Goal: Information Seeking & Learning: Learn about a topic

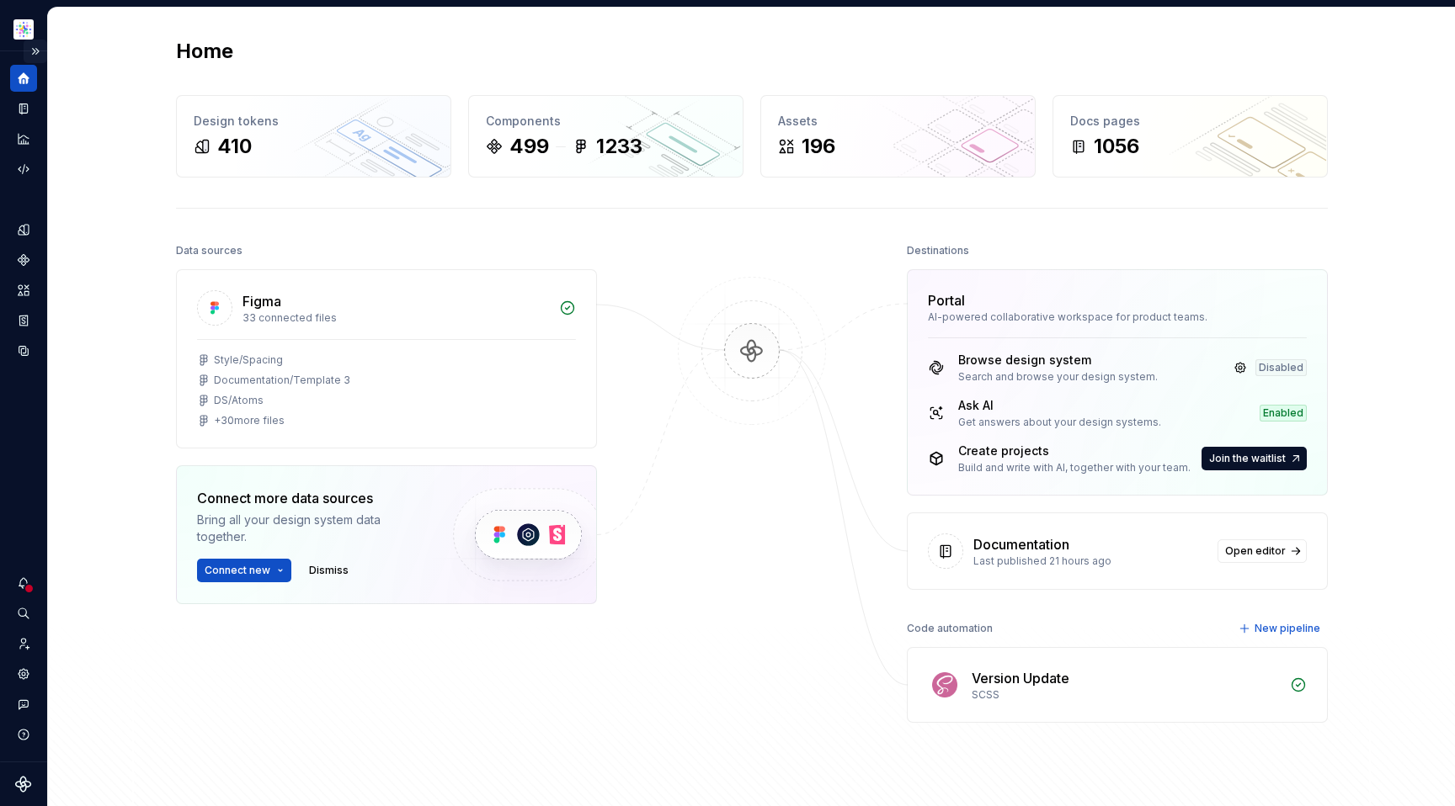
click at [34, 52] on button "Expand sidebar" at bounding box center [36, 52] width 24 height 24
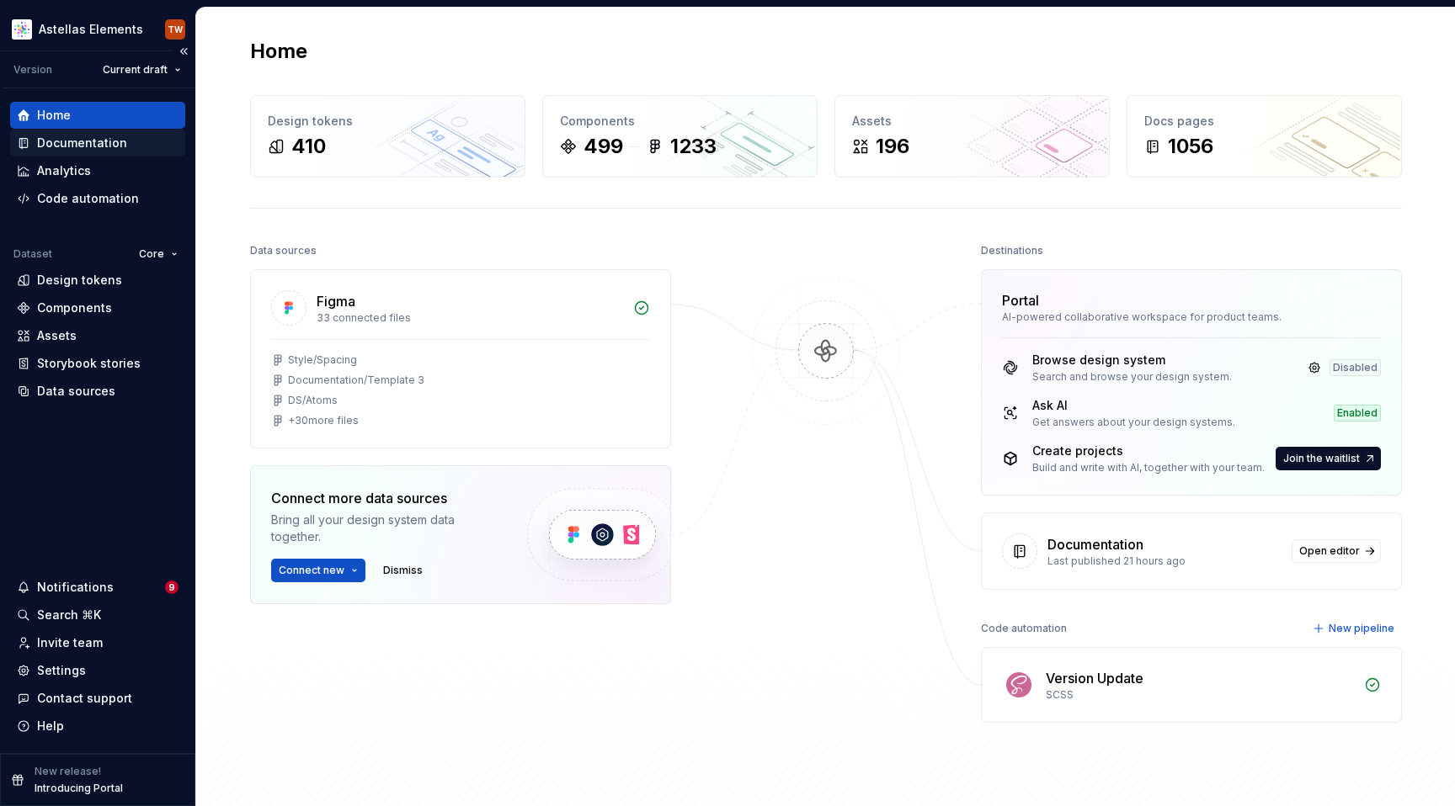
click at [79, 146] on div "Documentation" at bounding box center [82, 143] width 90 height 17
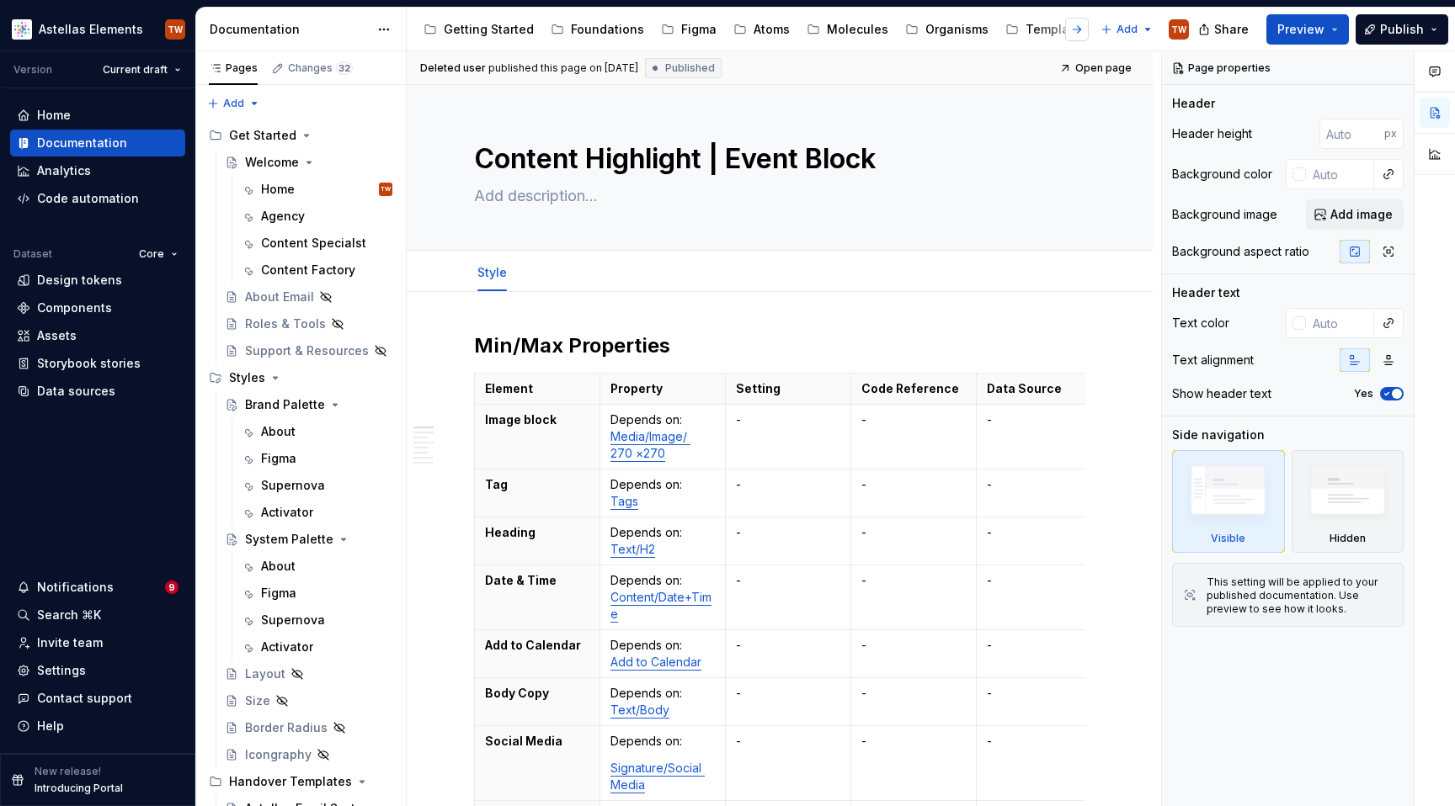
click at [1074, 26] on button "button" at bounding box center [1077, 30] width 24 height 24
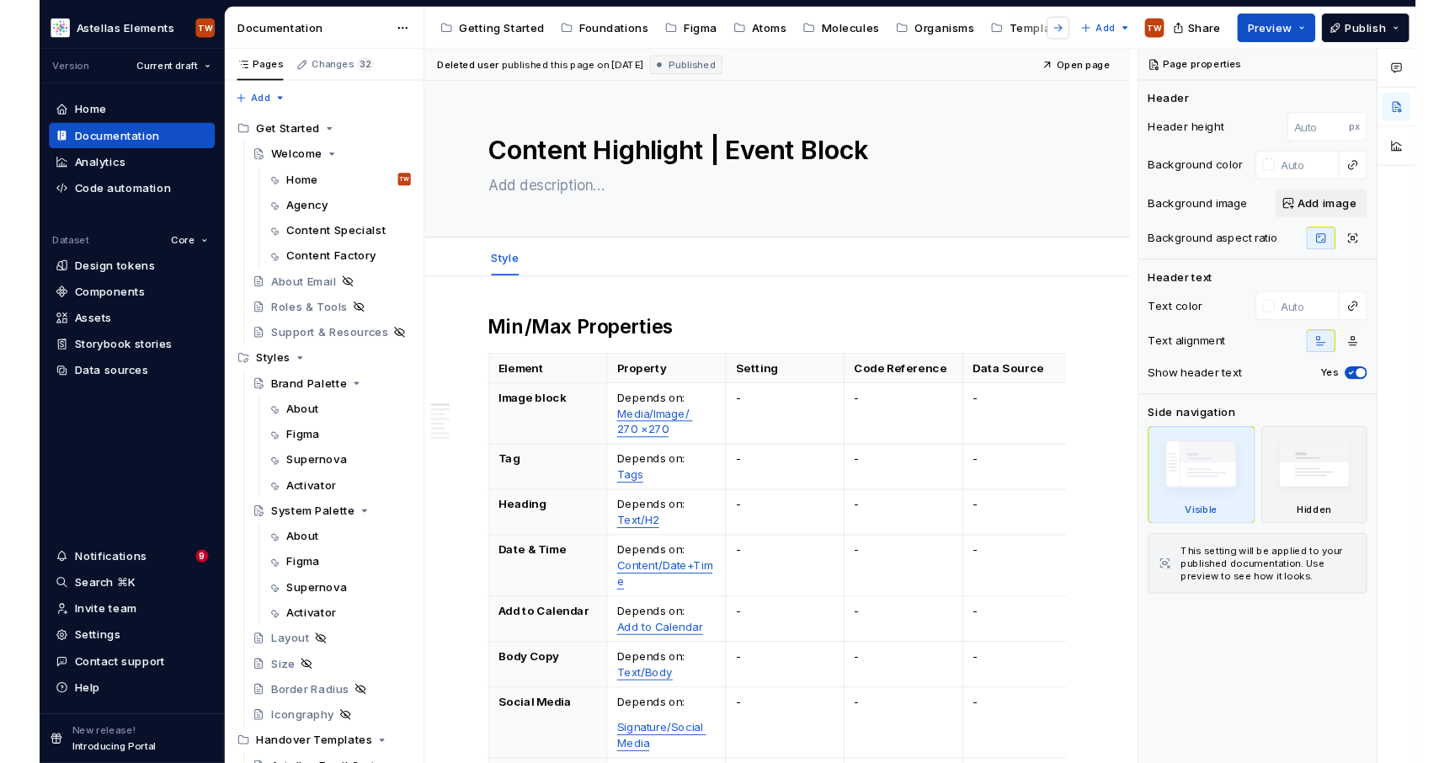
scroll to position [0, 46]
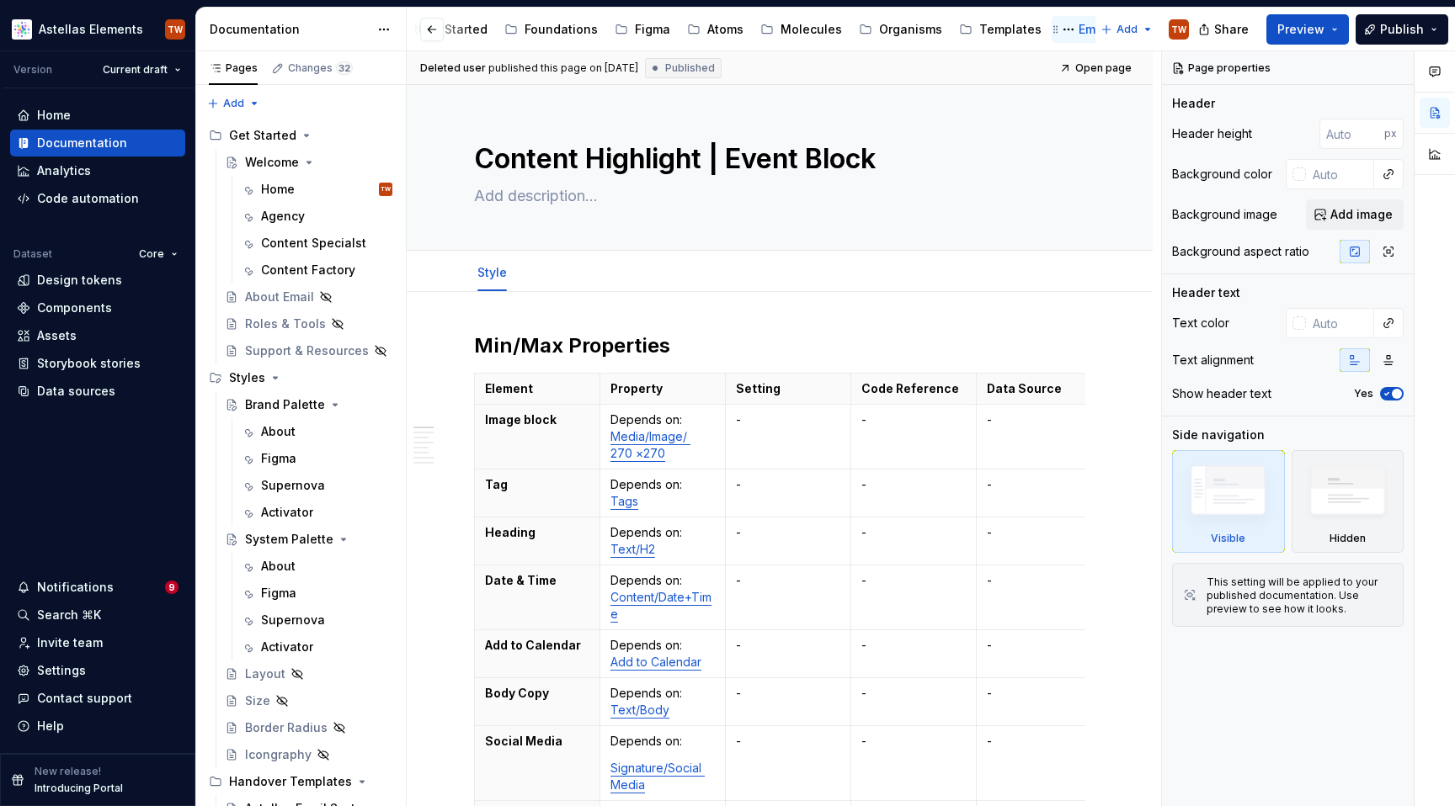
click at [1078, 28] on div "Email" at bounding box center [1093, 29] width 31 height 17
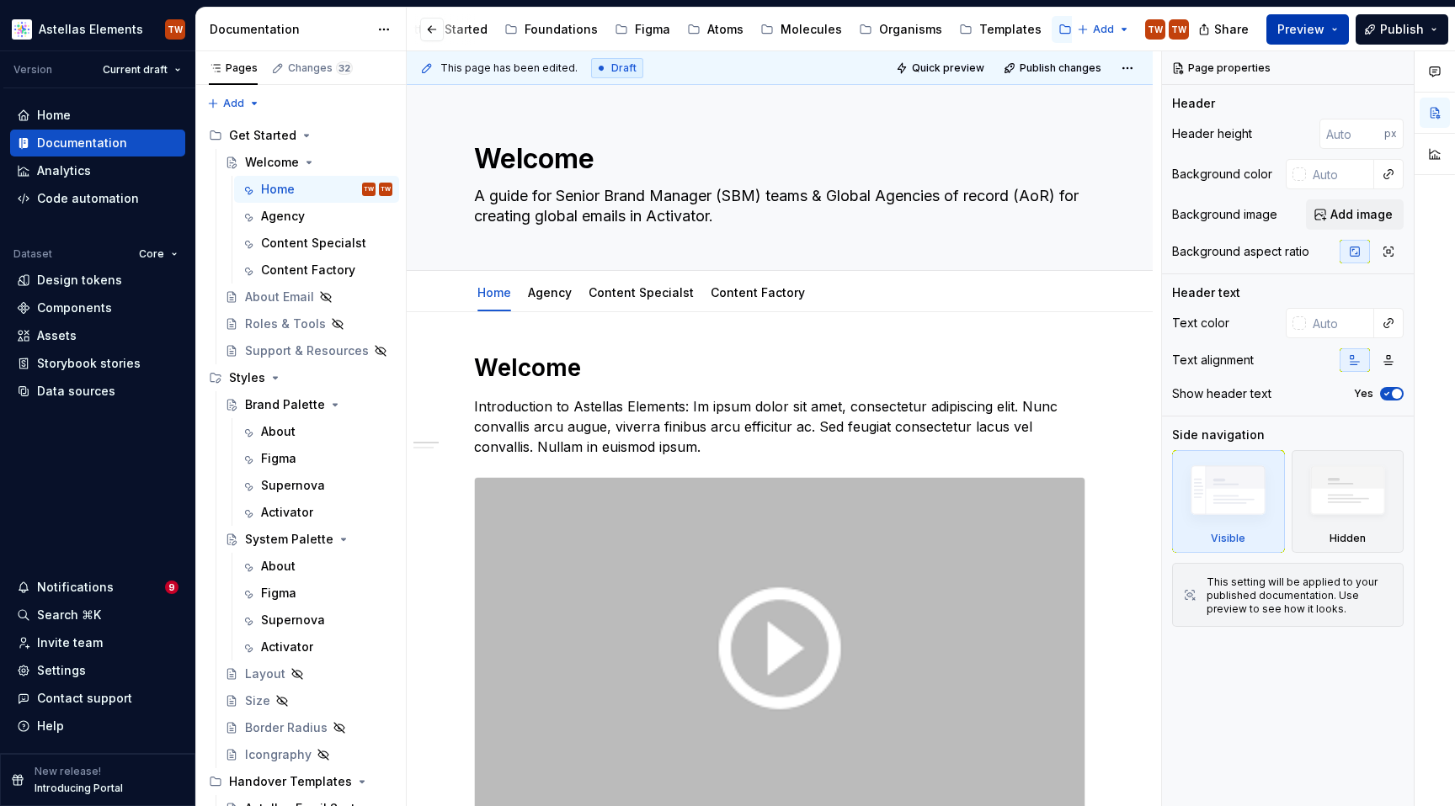
click at [1332, 38] on button "Preview" at bounding box center [1307, 29] width 82 height 30
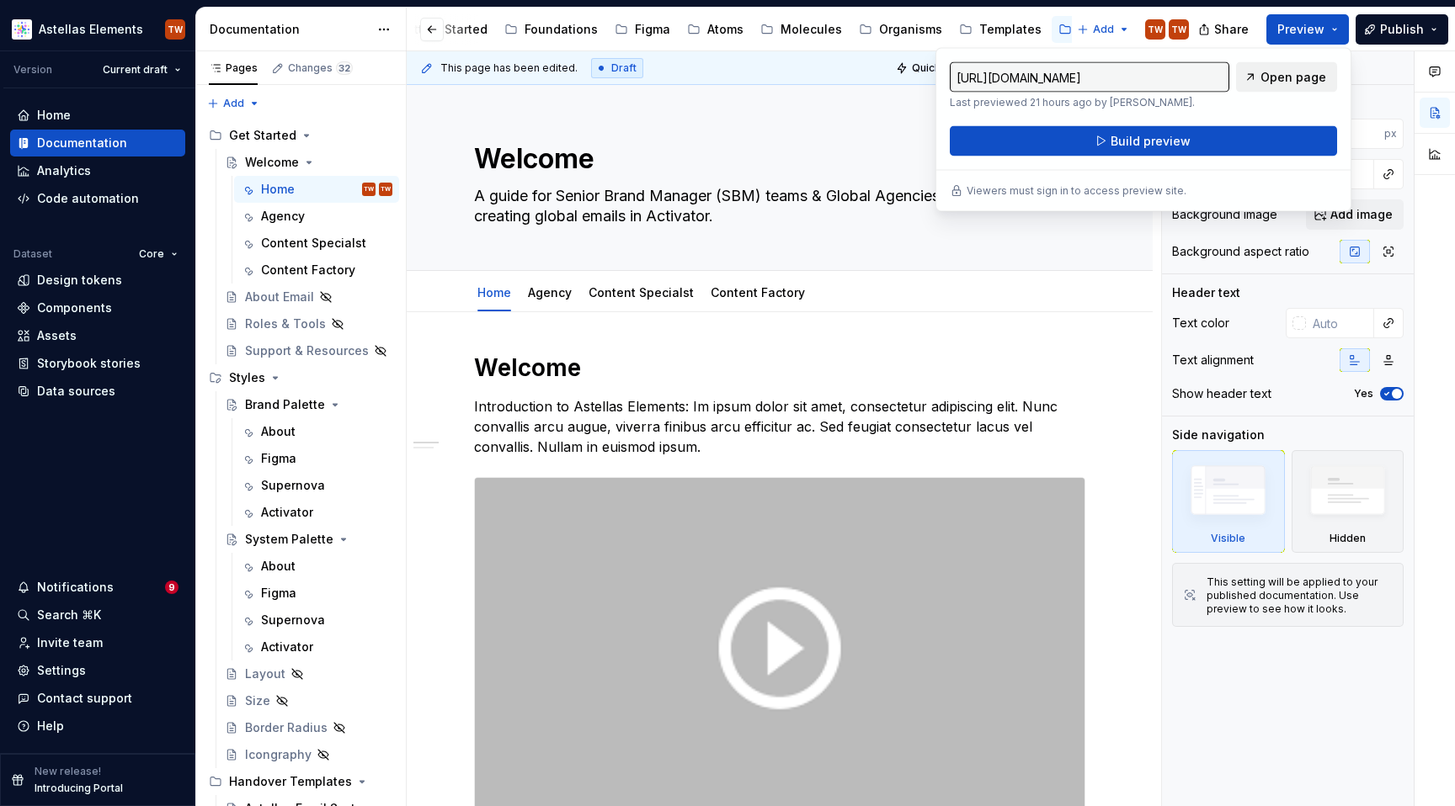
click at [1306, 75] on span "Open page" at bounding box center [1293, 77] width 66 height 17
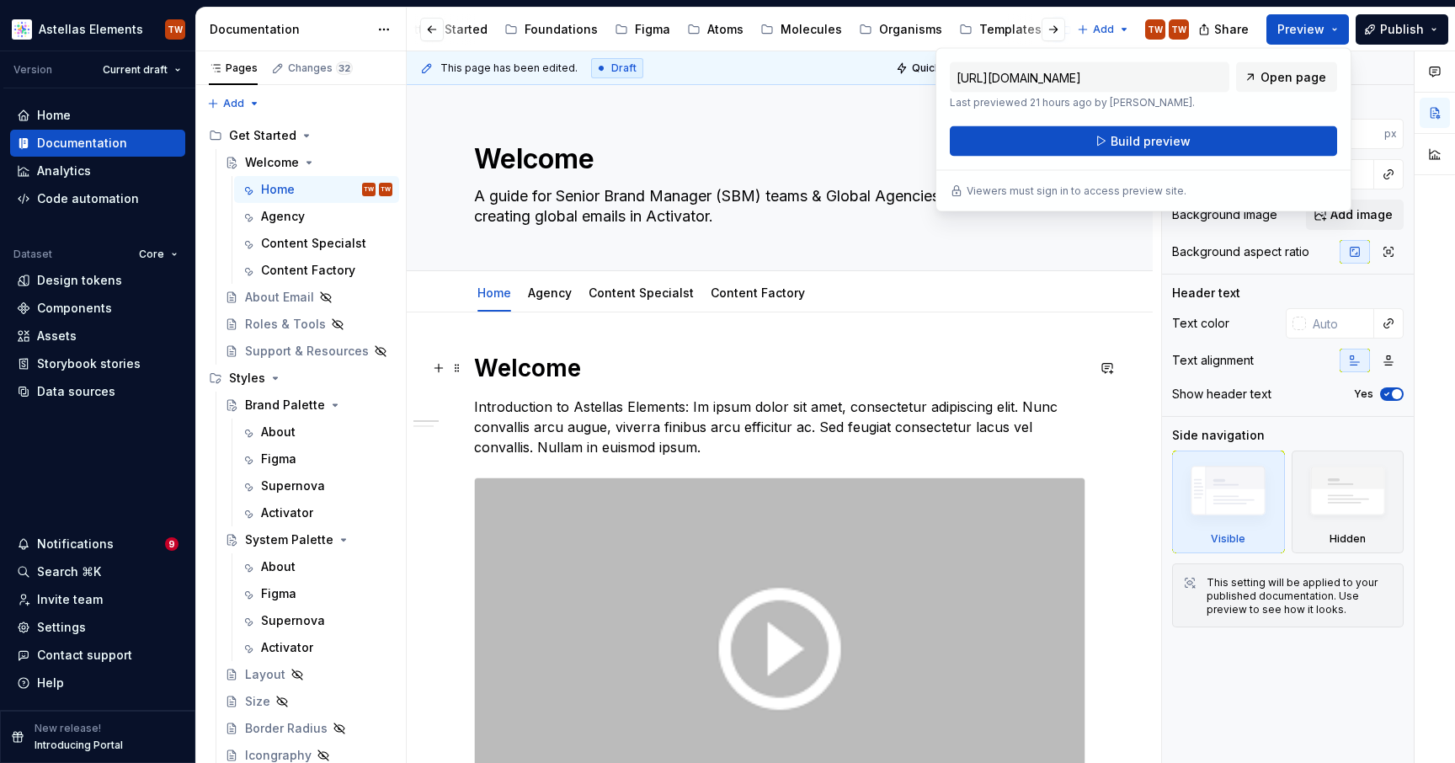
click at [1050, 358] on h1 "Welcome" at bounding box center [779, 368] width 611 height 30
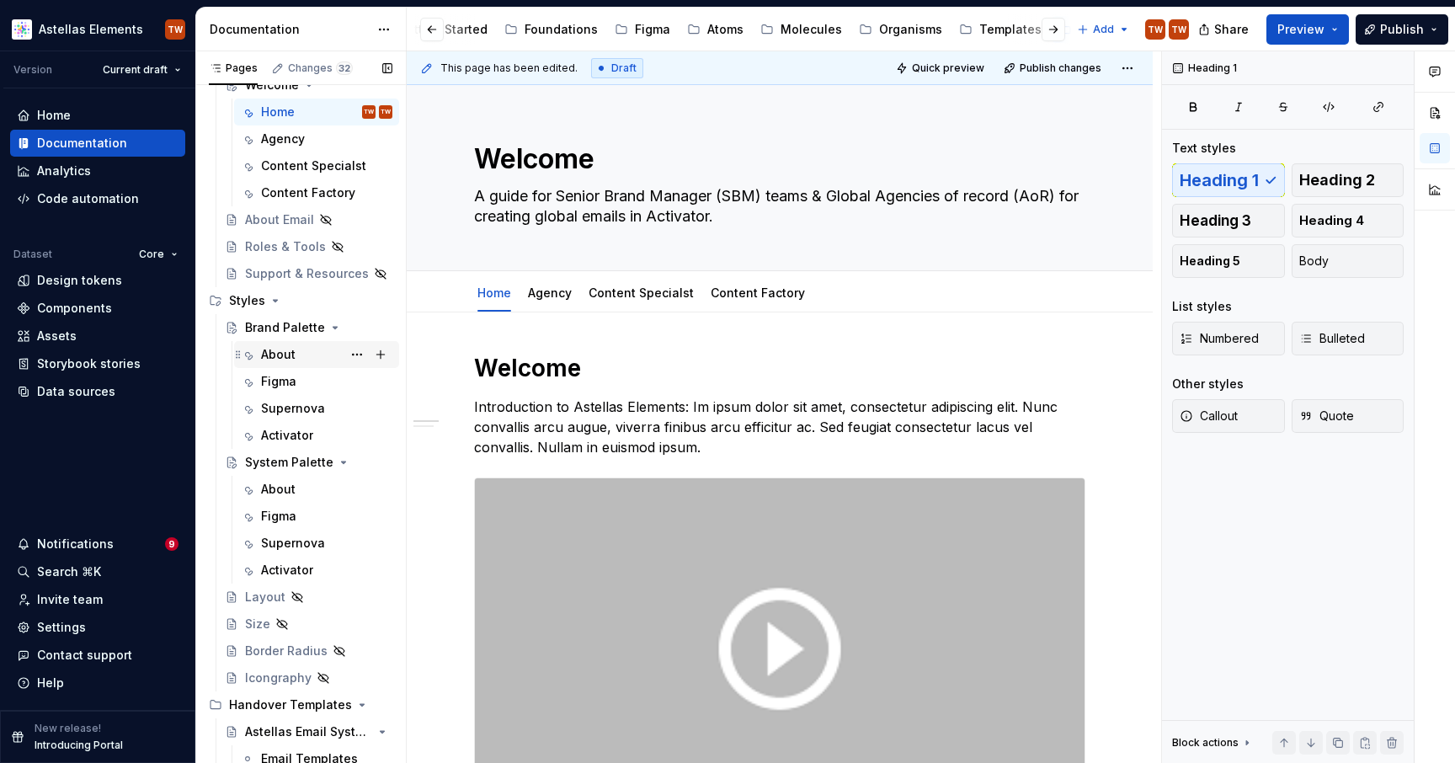
scroll to position [90, 0]
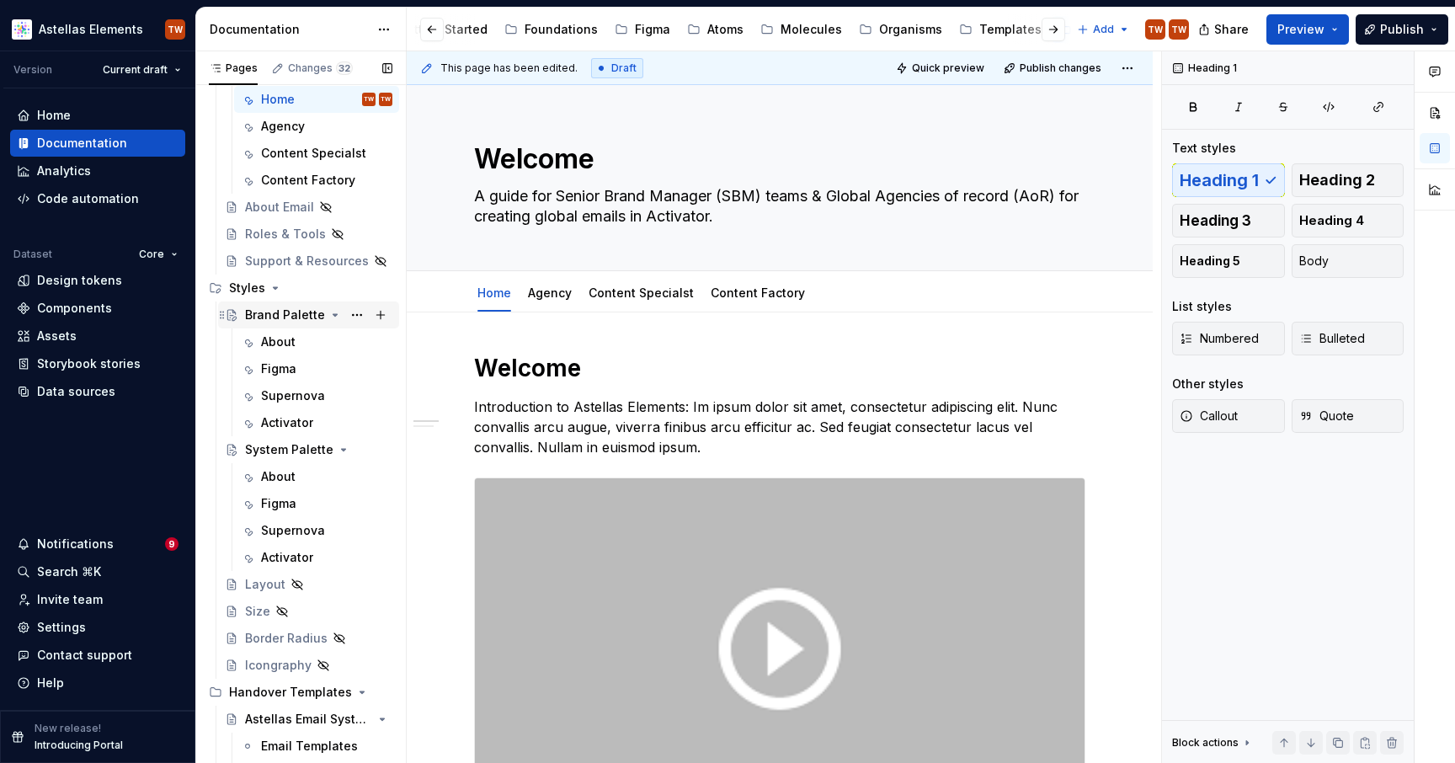
click at [263, 311] on div "Brand Palette" at bounding box center [285, 314] width 80 height 17
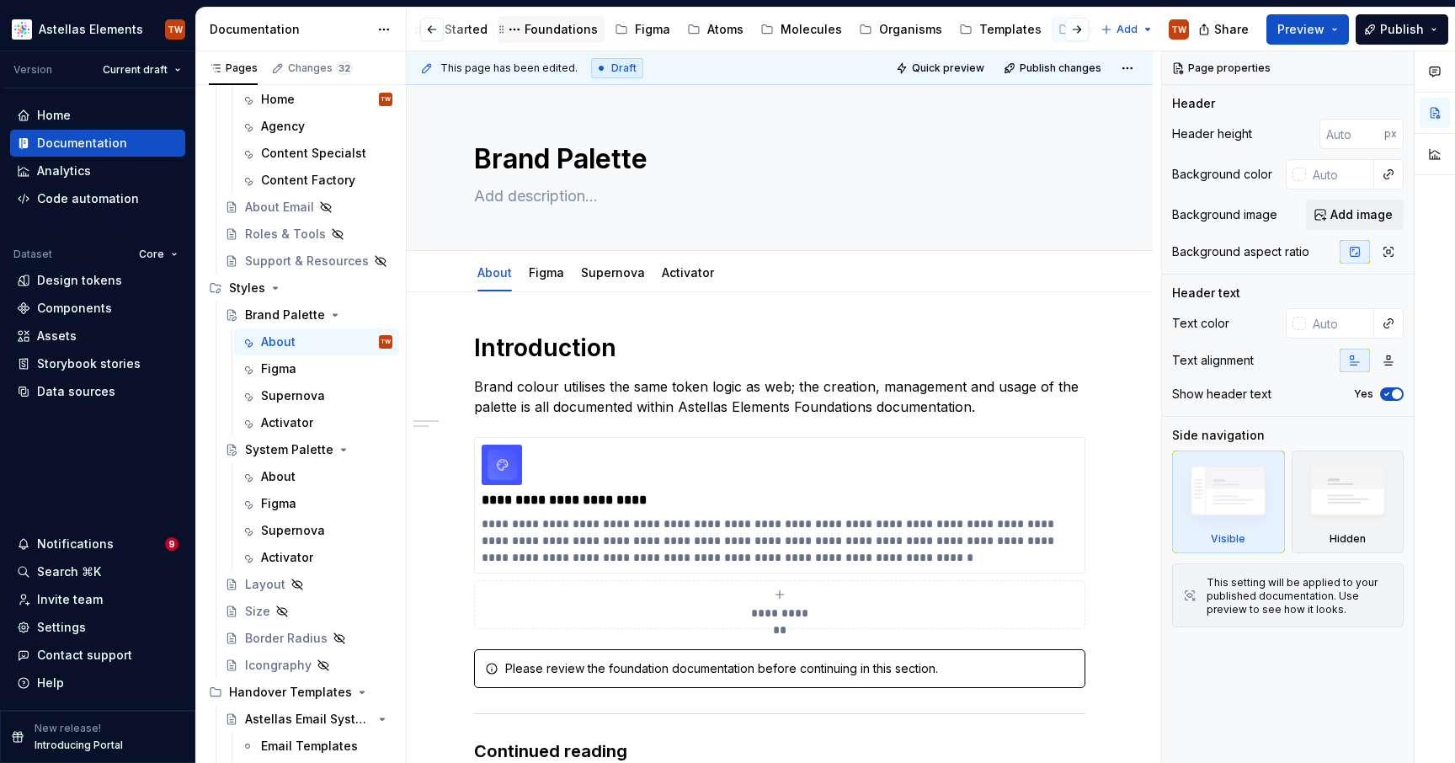
click at [531, 37] on div "Foundations" at bounding box center [560, 29] width 73 height 17
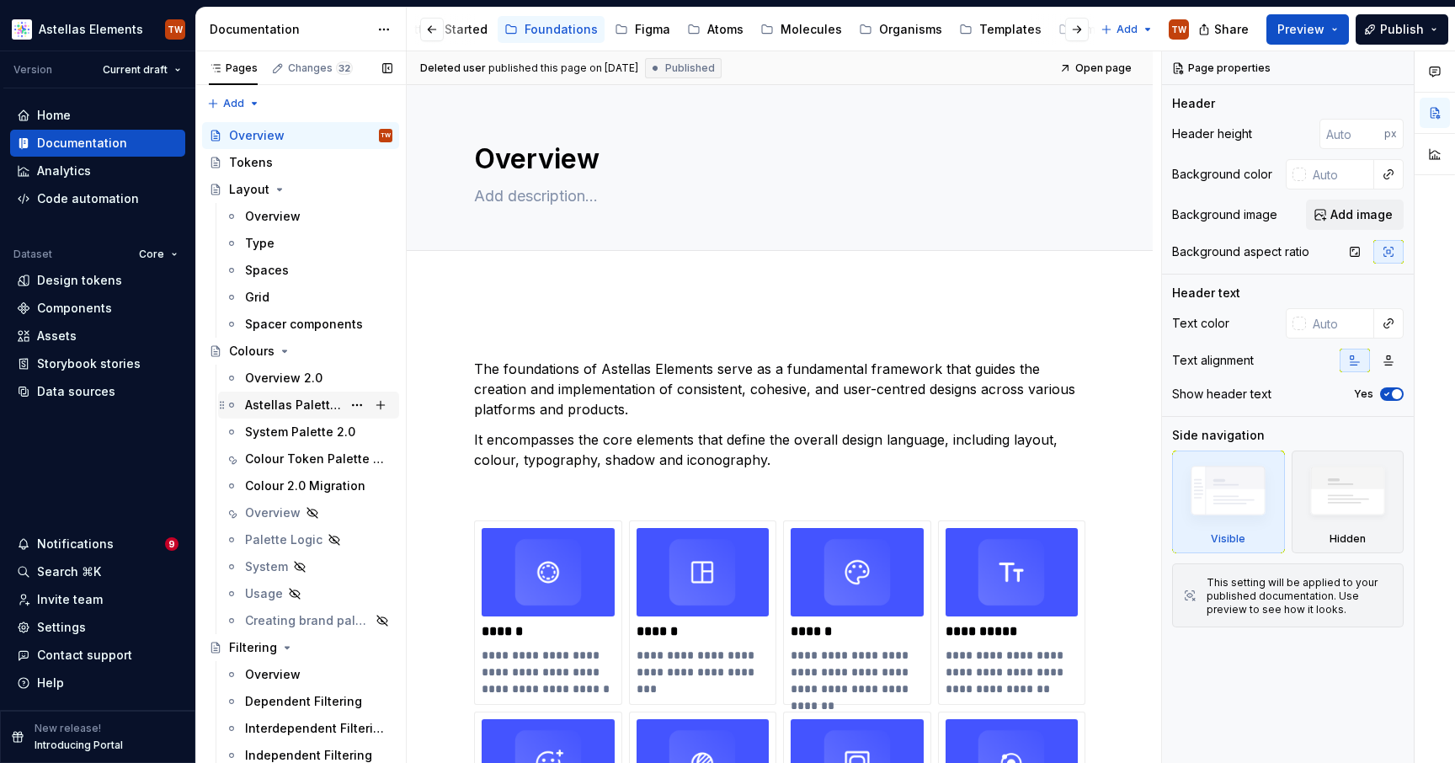
click at [300, 412] on div "Astellas Palette 2.0" at bounding box center [293, 404] width 97 height 17
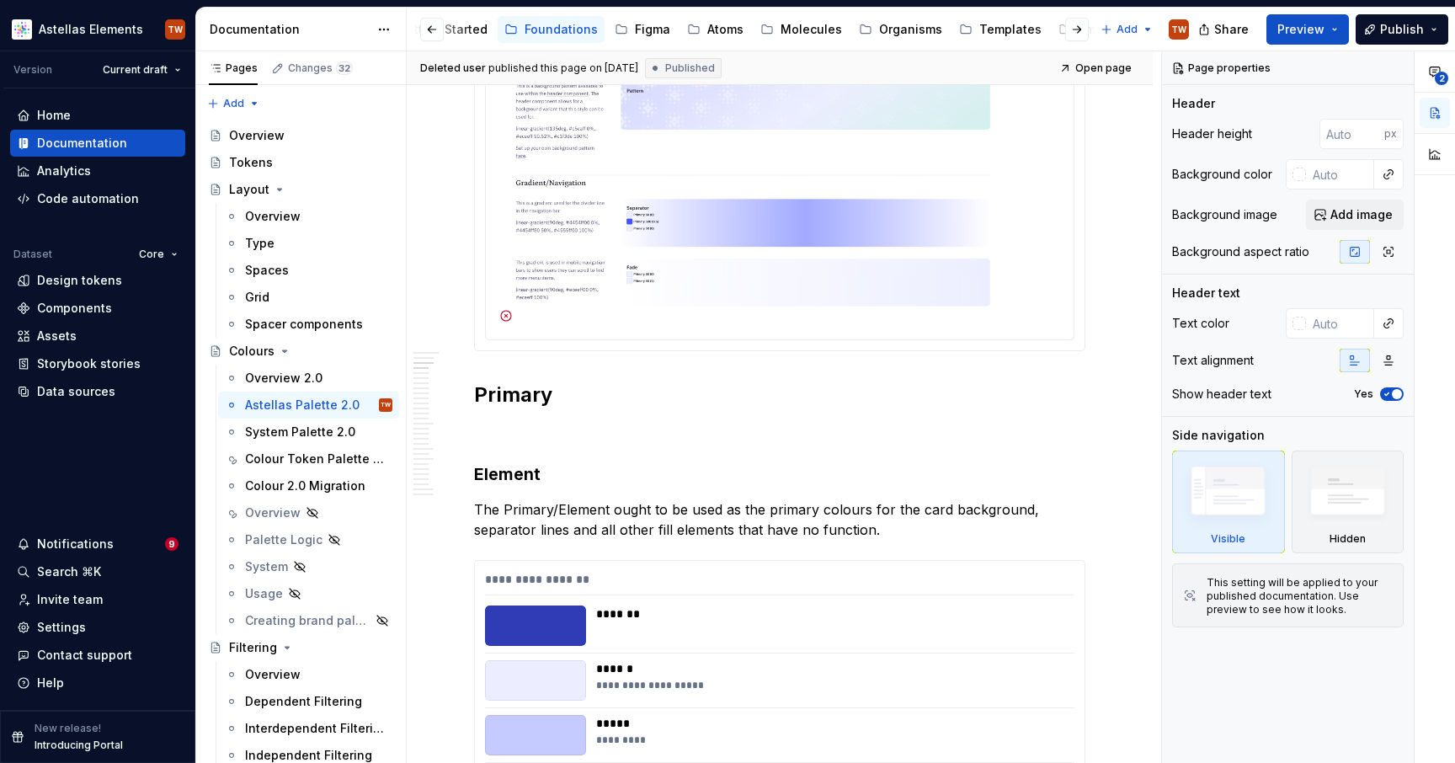
scroll to position [2015, 0]
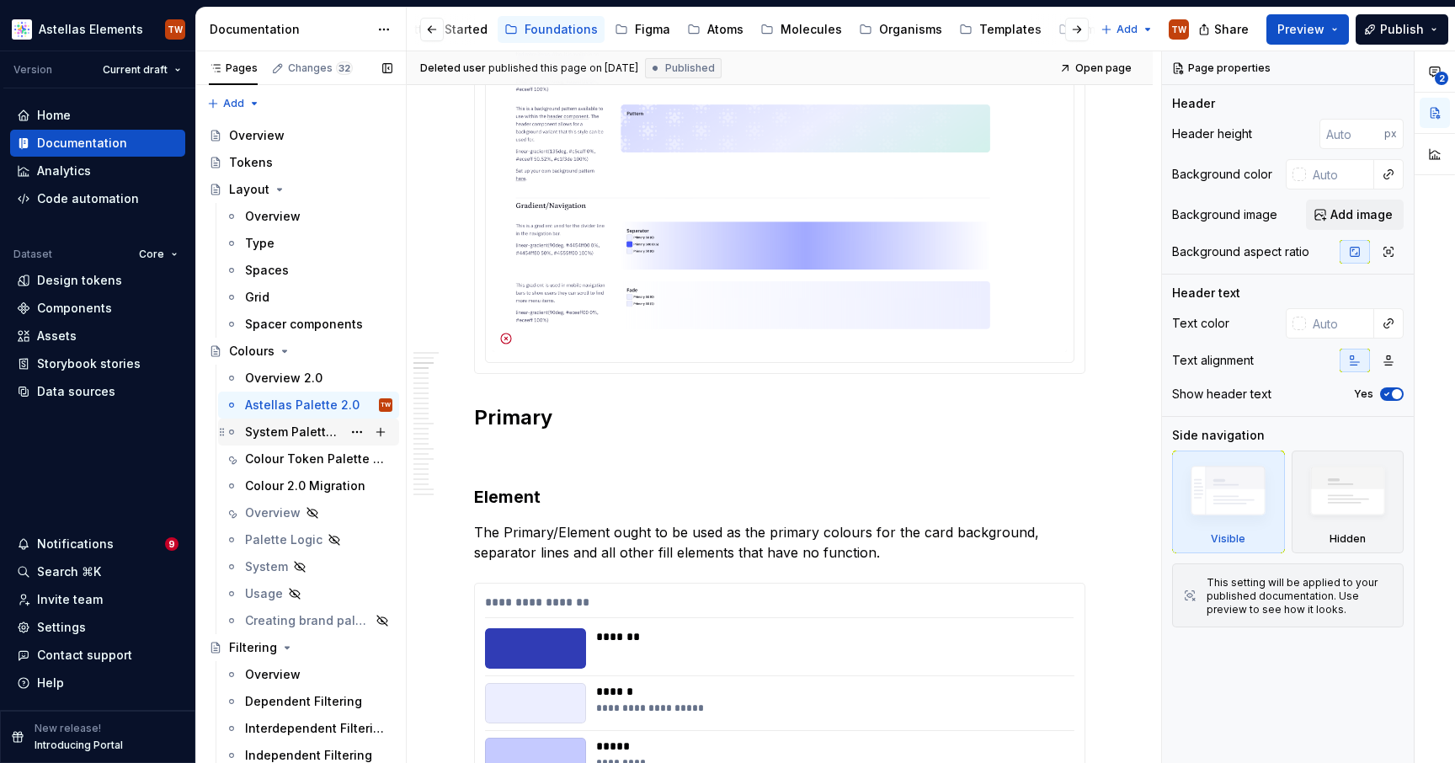
click at [298, 433] on div "System Palette 2.0" at bounding box center [293, 431] width 97 height 17
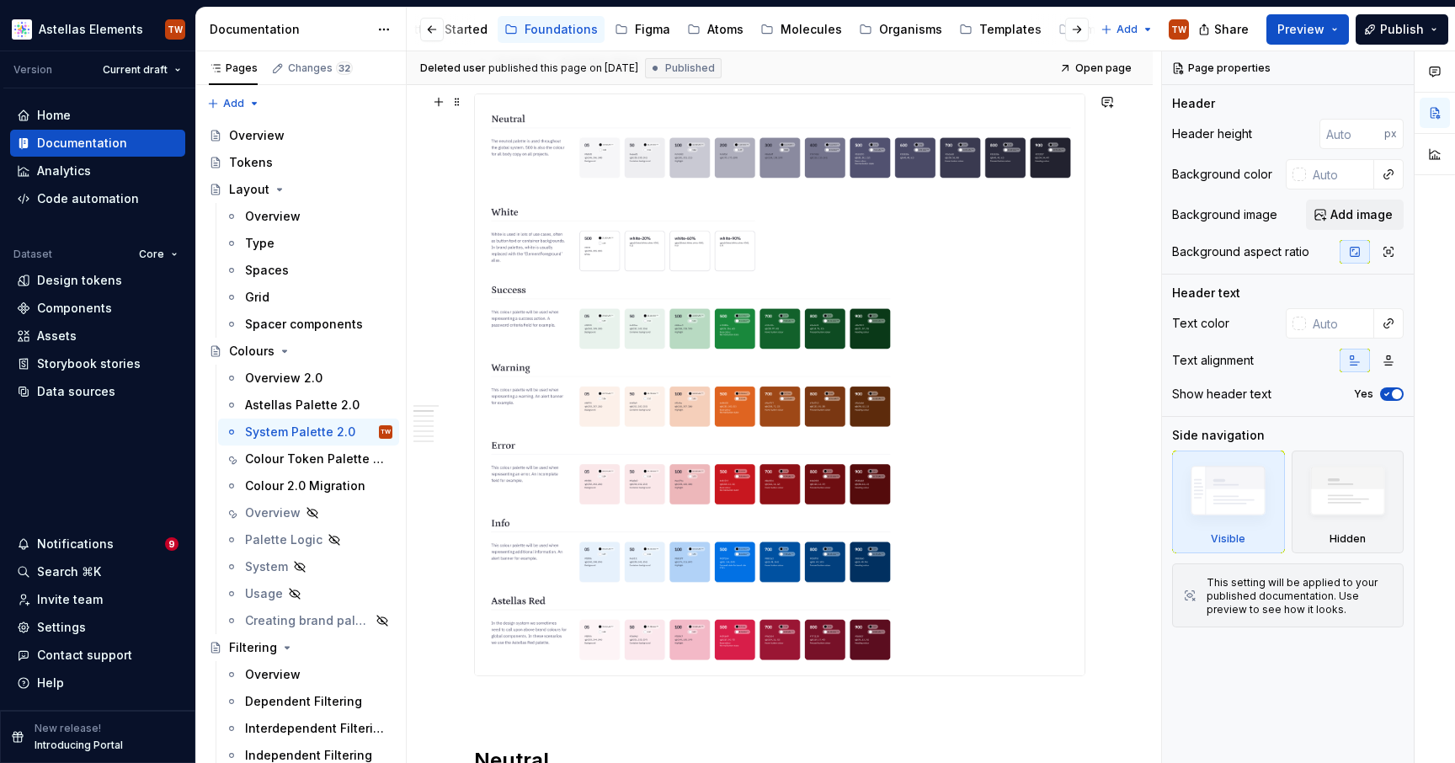
scroll to position [489, 0]
click at [1069, 27] on button "button" at bounding box center [1077, 30] width 24 height 24
click at [1077, 31] on button "button" at bounding box center [1077, 30] width 24 height 24
type textarea "*"
